Goal: Task Accomplishment & Management: Complete application form

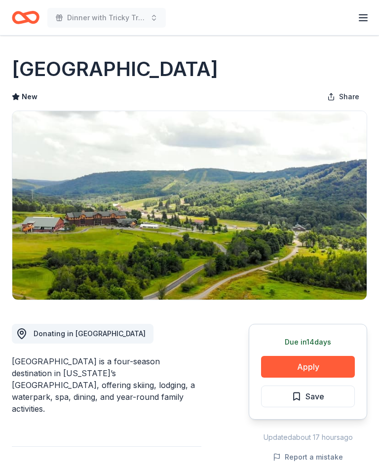
click at [319, 370] on button "Apply" at bounding box center [308, 367] width 94 height 22
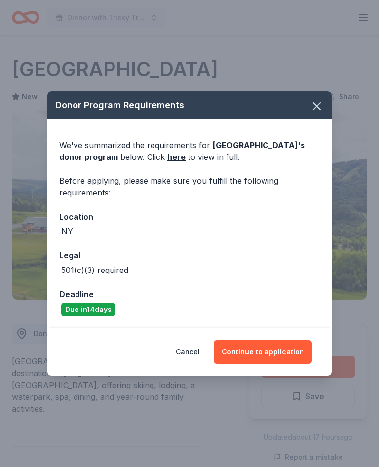
click at [317, 106] on icon "button" at bounding box center [317, 106] width 7 height 7
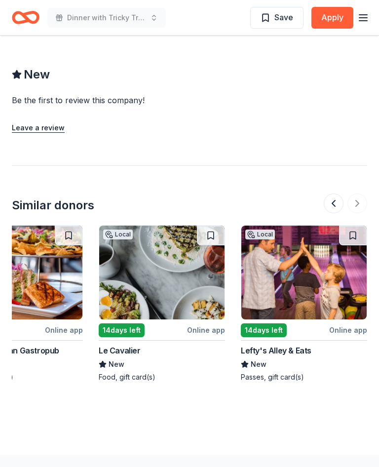
scroll to position [0, 1051]
click at [297, 259] on img at bounding box center [303, 273] width 125 height 94
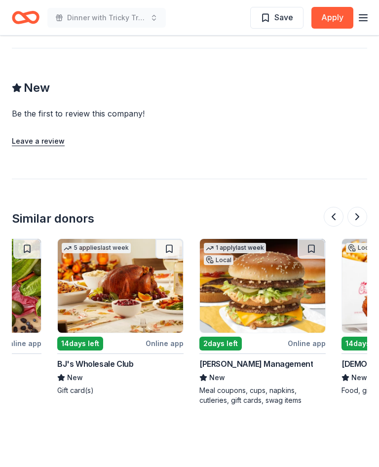
scroll to position [0, 951]
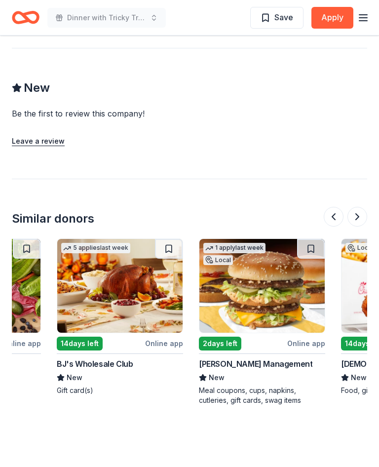
click at [112, 292] on img at bounding box center [119, 286] width 125 height 94
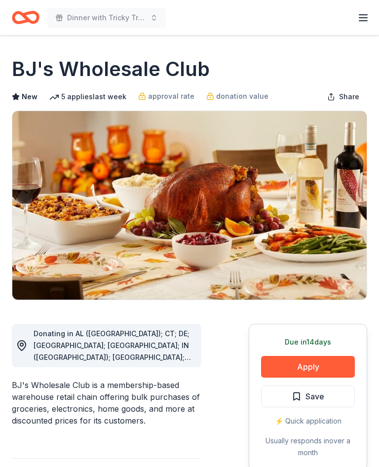
click at [310, 363] on button "Apply" at bounding box center [308, 367] width 94 height 22
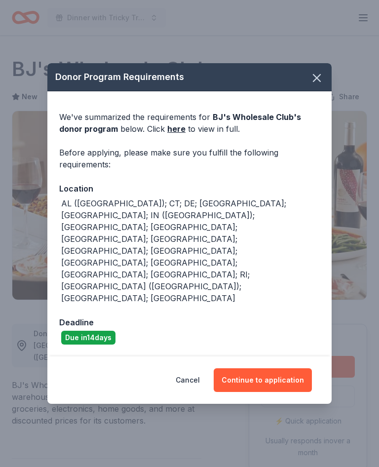
click at [175, 135] on link "here" at bounding box center [176, 129] width 18 height 12
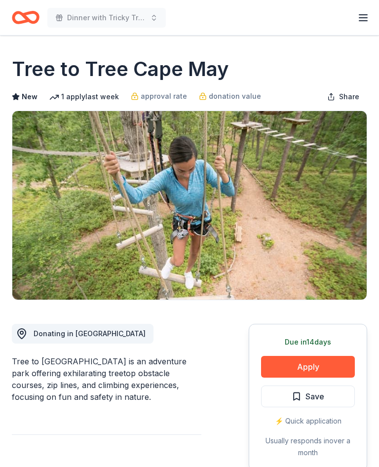
click at [311, 363] on button "Apply" at bounding box center [308, 367] width 94 height 22
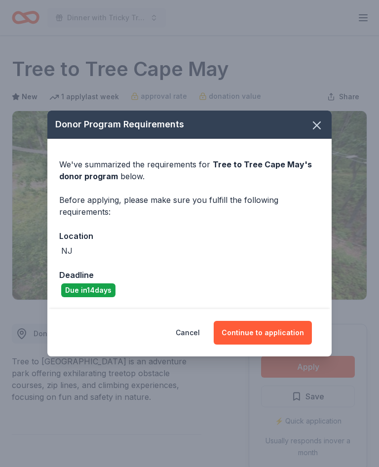
click at [269, 330] on button "Continue to application" at bounding box center [263, 333] width 98 height 24
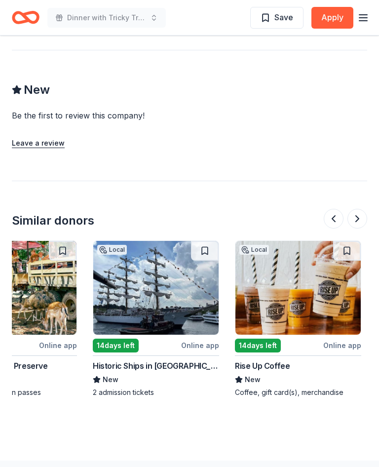
scroll to position [0, 345]
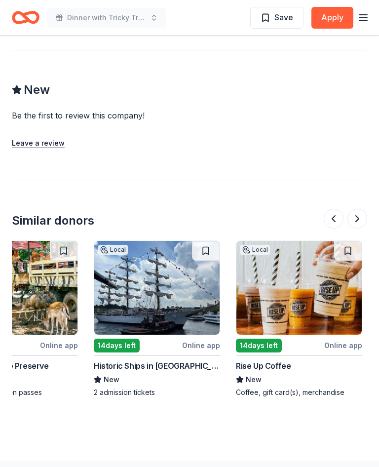
click at [300, 263] on img at bounding box center [299, 288] width 125 height 94
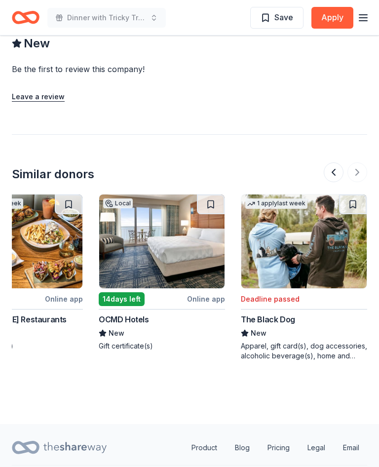
scroll to position [0, 1051]
click at [162, 219] on img at bounding box center [161, 242] width 125 height 94
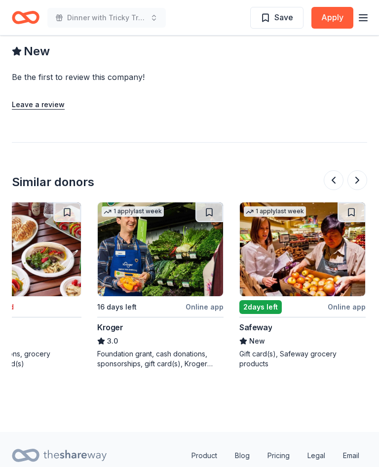
scroll to position [0, 199]
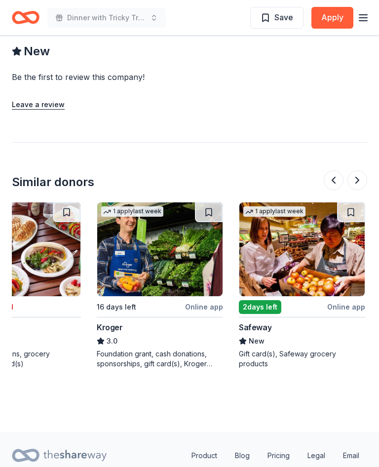
click at [158, 224] on img at bounding box center [159, 249] width 125 height 94
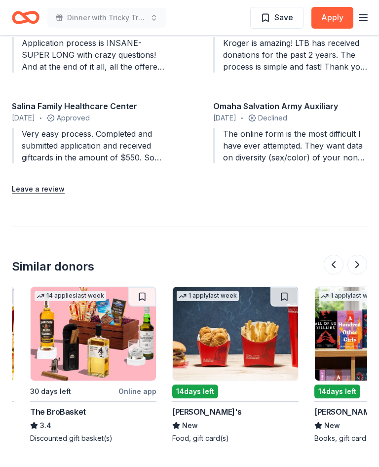
scroll to position [0, 267]
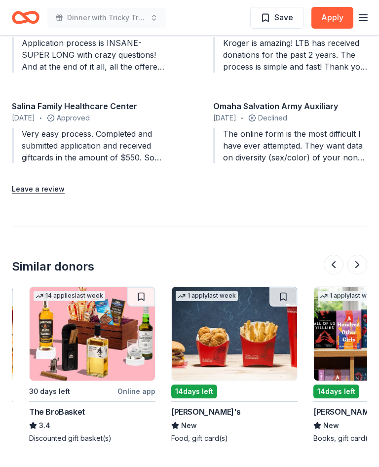
click at [104, 316] on img at bounding box center [92, 334] width 125 height 94
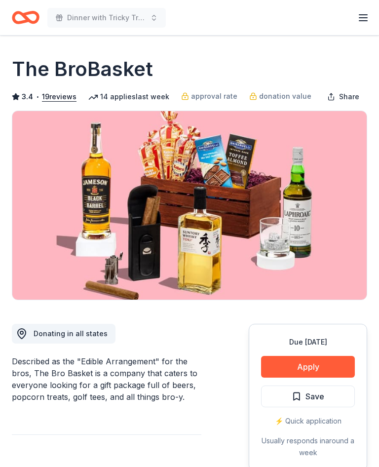
click at [319, 366] on button "Apply" at bounding box center [308, 367] width 94 height 22
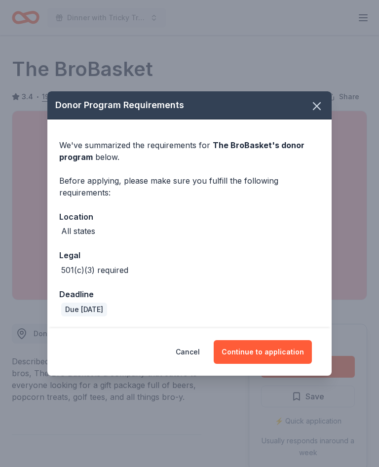
click at [274, 352] on button "Continue to application" at bounding box center [263, 352] width 98 height 24
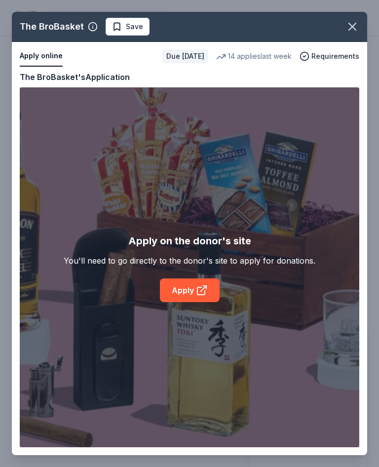
click at [194, 289] on link "Apply" at bounding box center [190, 290] width 60 height 24
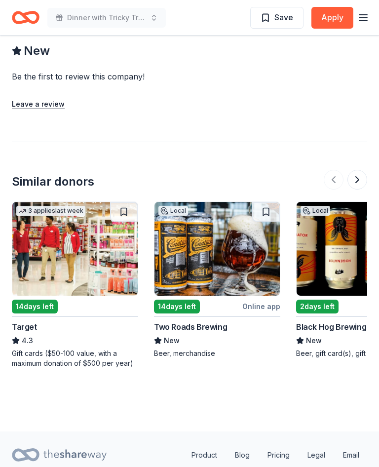
scroll to position [829, 0]
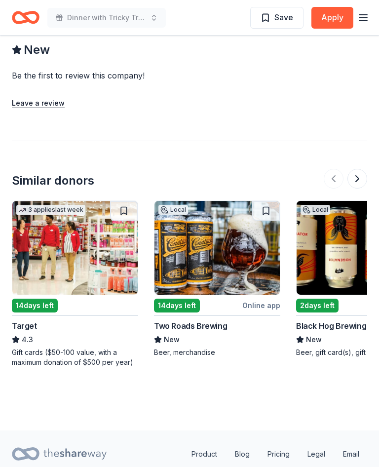
click at [330, 243] on img at bounding box center [359, 248] width 125 height 94
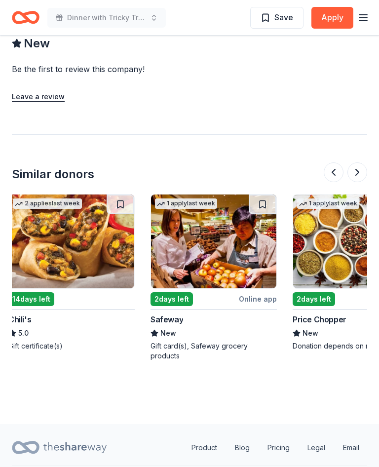
scroll to position [0, 288]
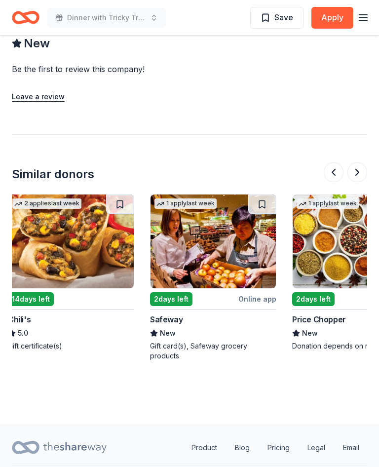
click at [336, 233] on img at bounding box center [355, 242] width 125 height 94
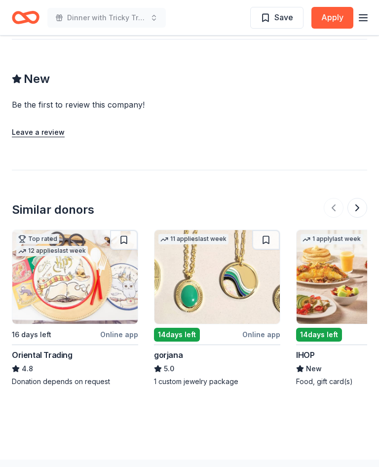
scroll to position [1104, 0]
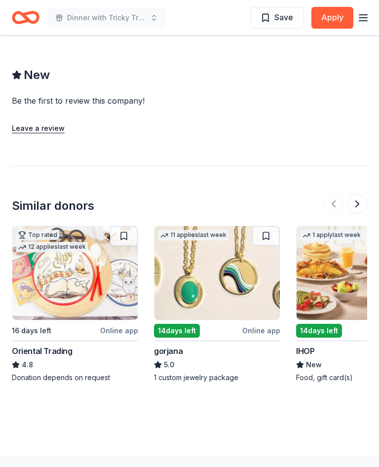
click at [220, 241] on img at bounding box center [217, 273] width 125 height 94
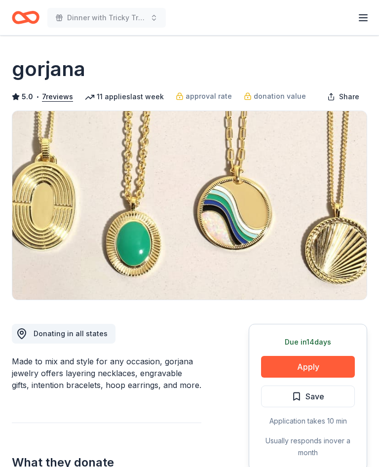
click at [313, 365] on button "Apply" at bounding box center [308, 367] width 94 height 22
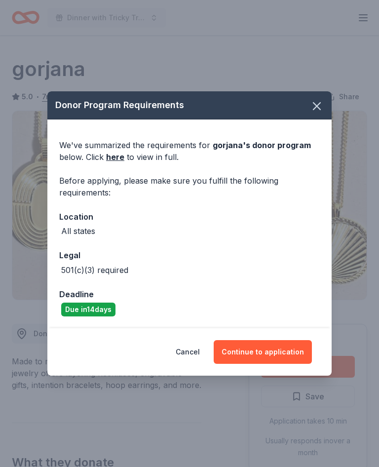
click at [271, 354] on button "Continue to application" at bounding box center [263, 352] width 98 height 24
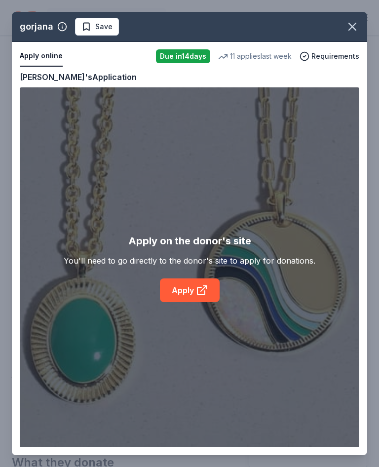
click at [198, 288] on icon at bounding box center [201, 290] width 7 height 7
